Goal: Task Accomplishment & Management: Use online tool/utility

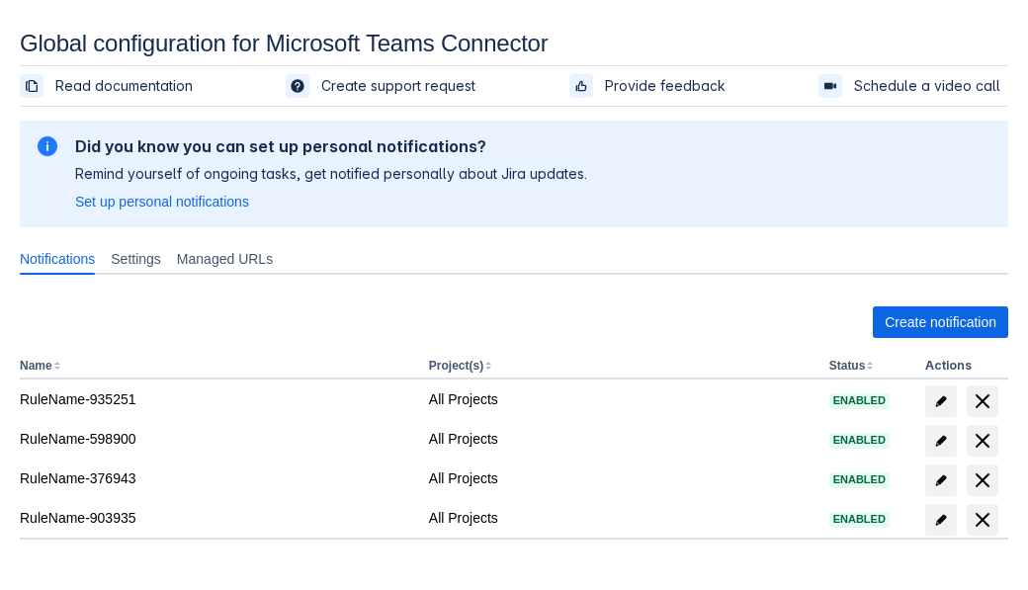
click at [940, 322] on span "Create notification" at bounding box center [941, 322] width 112 height 32
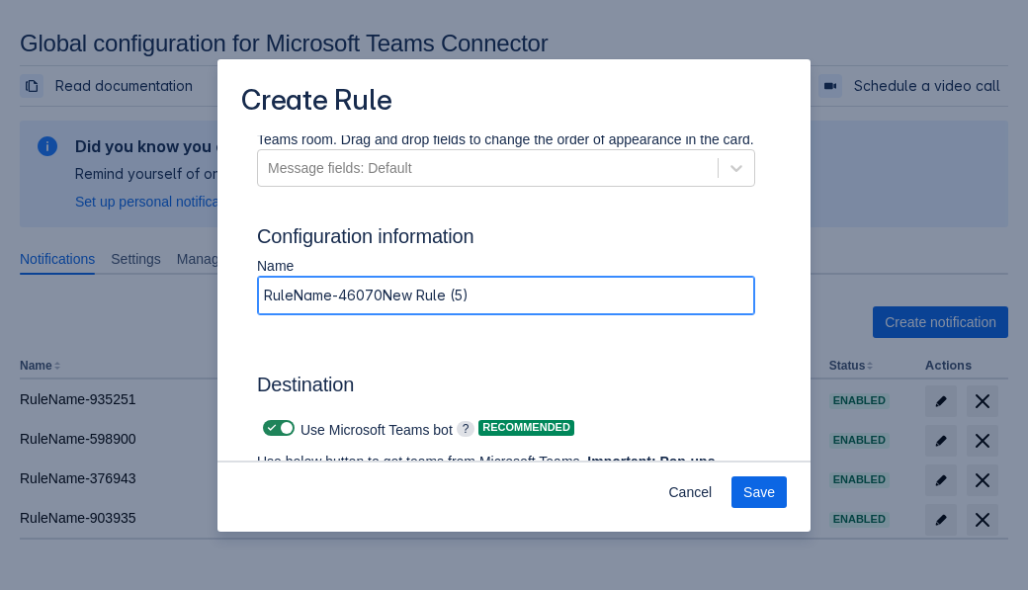
type input "RuleName-460708New Rule (5)"
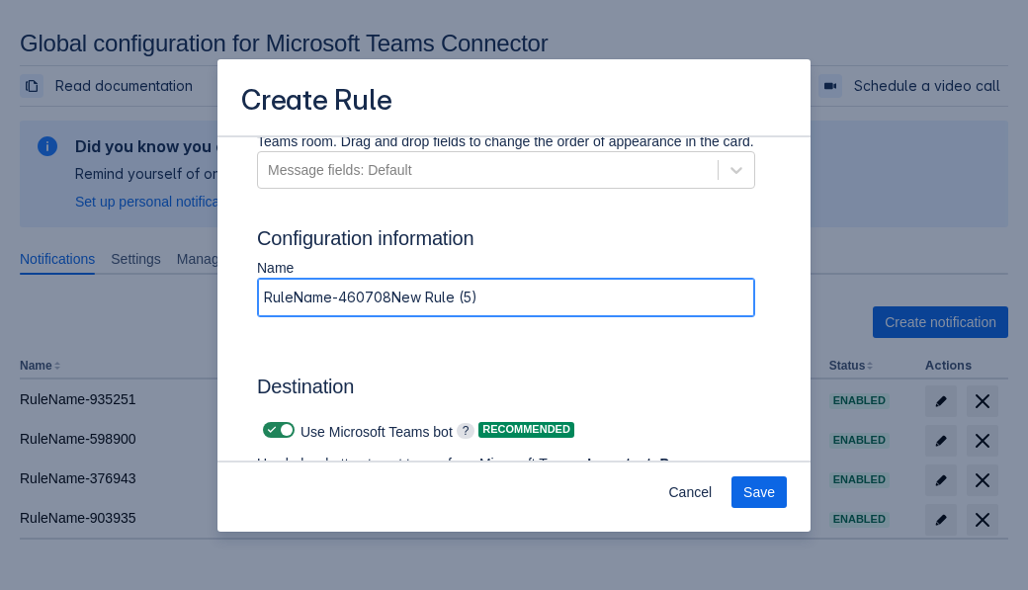
scroll to position [1555, 0]
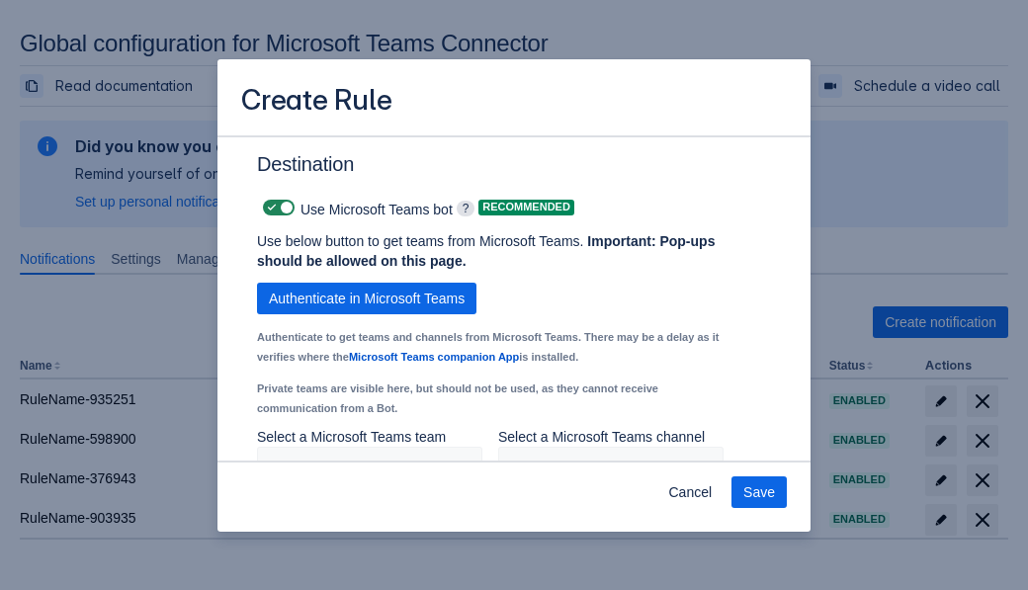
click at [367, 298] on span "Authenticate in Microsoft Teams" at bounding box center [367, 299] width 196 height 32
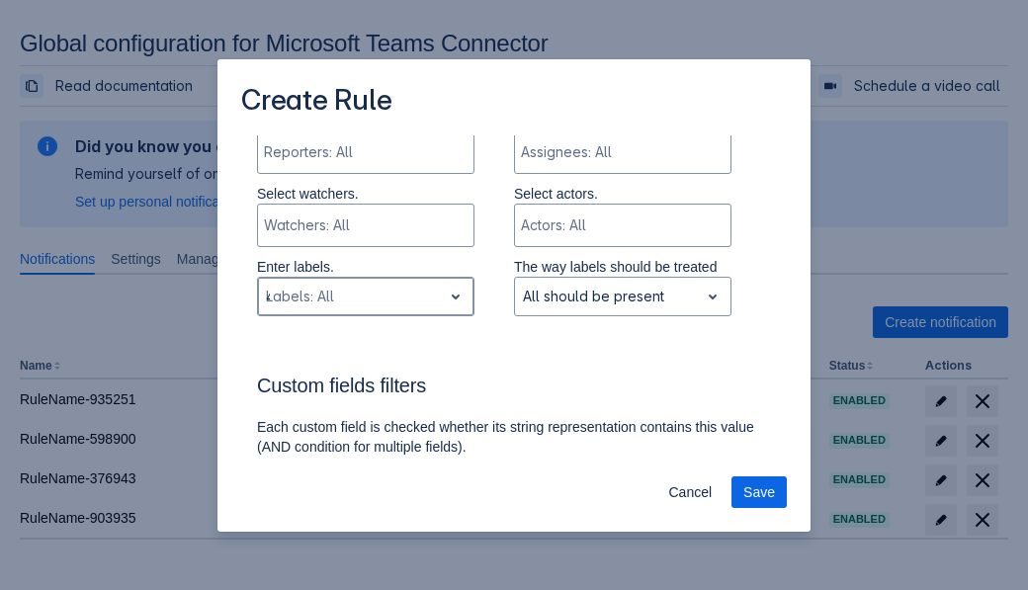
type input "460708_label"
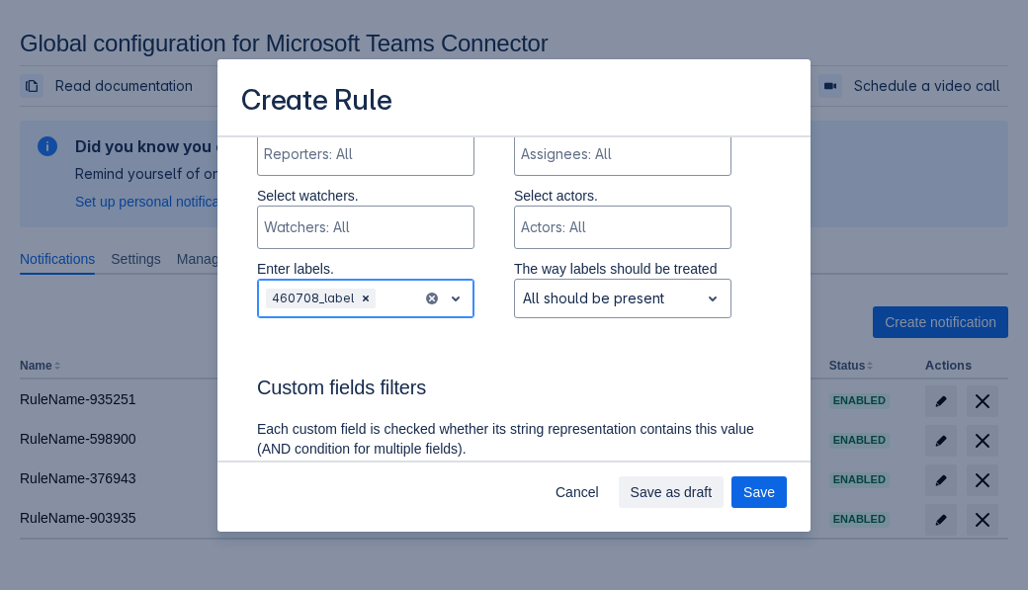
scroll to position [1446, 0]
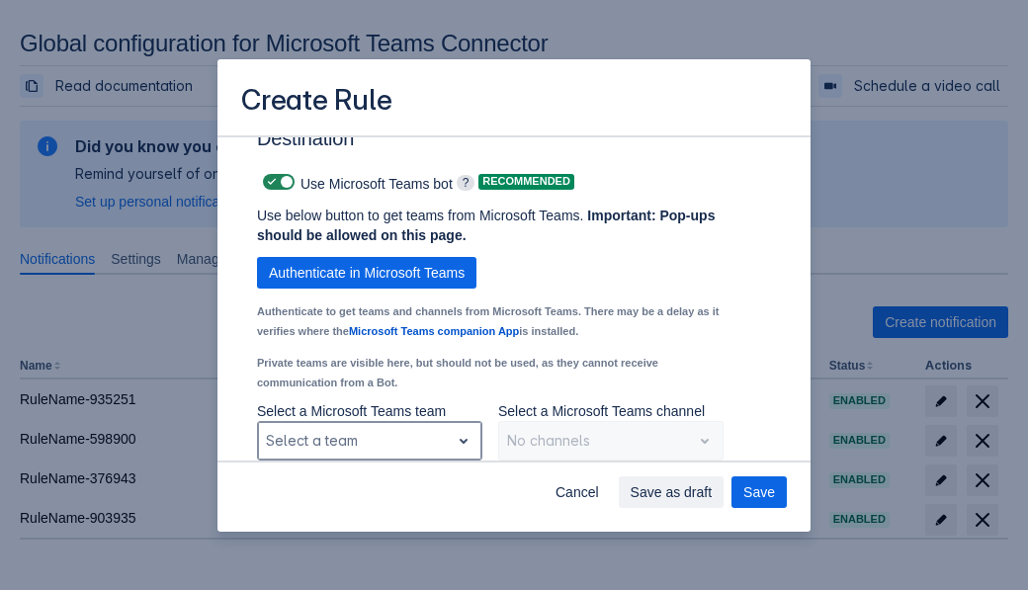
click at [369, 441] on div "Scrollable content" at bounding box center [354, 441] width 176 height 24
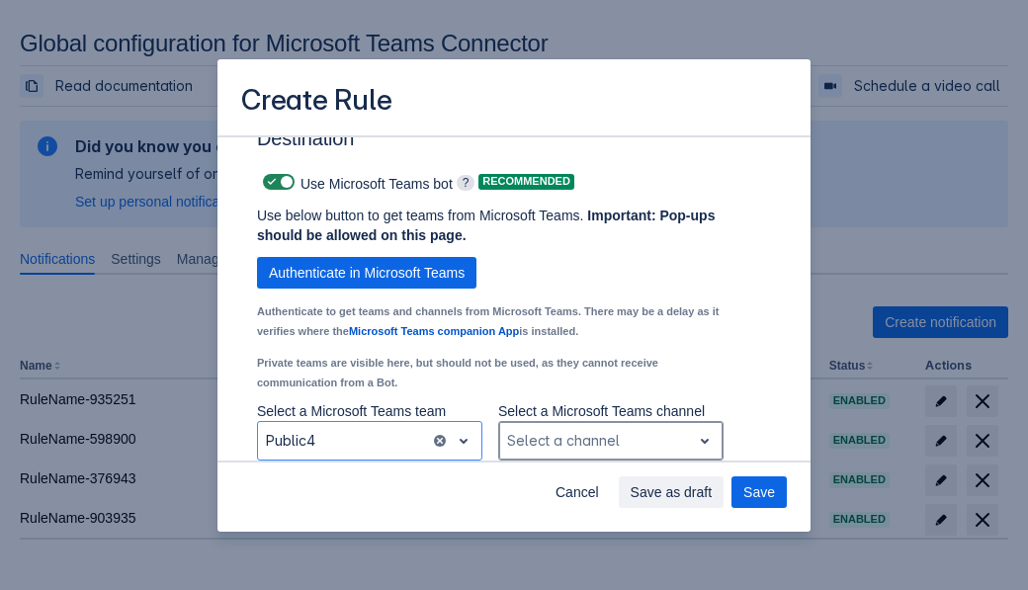
click at [610, 441] on div "Scrollable content" at bounding box center [595, 441] width 176 height 24
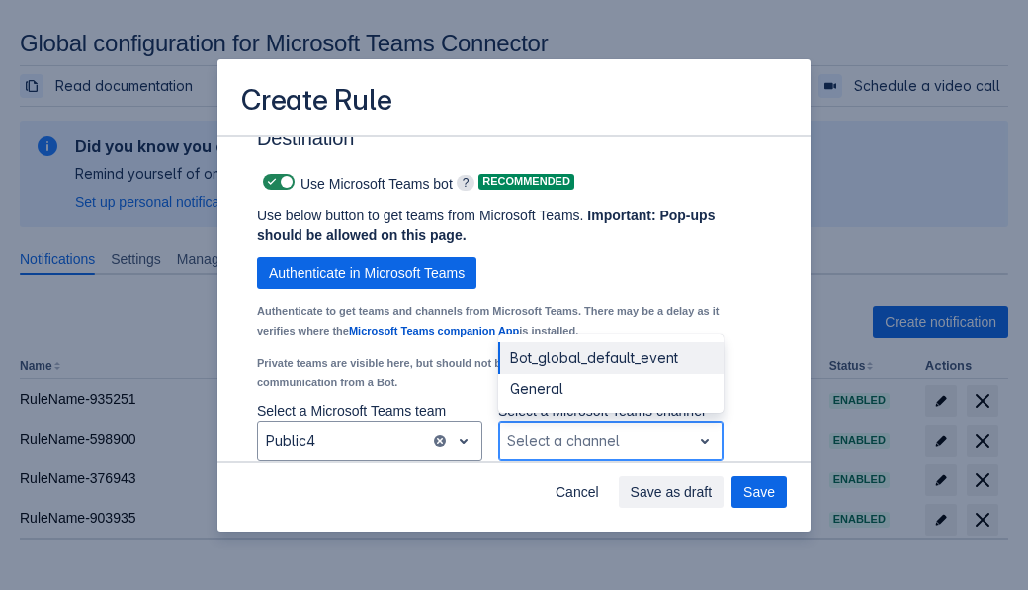
click at [610, 358] on div "Bot_global_default_event" at bounding box center [610, 358] width 225 height 32
click at [713, 492] on span "Save as draft" at bounding box center [672, 492] width 82 height 32
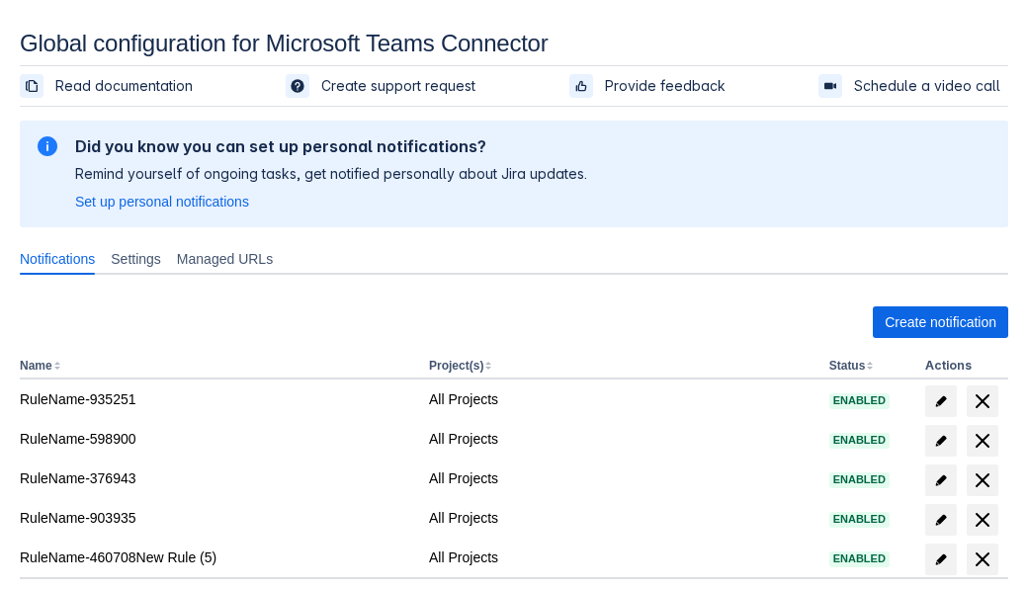
click at [981, 559] on span "delete" at bounding box center [983, 560] width 24 height 24
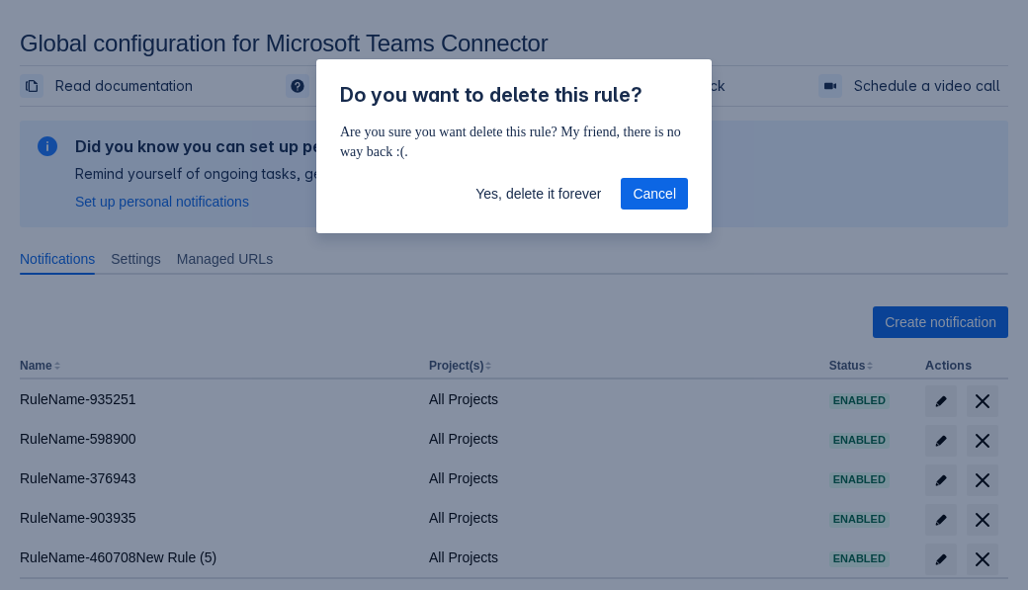
click at [538, 194] on span "Yes, delete it forever" at bounding box center [538, 194] width 126 height 32
